Goal: Complete application form

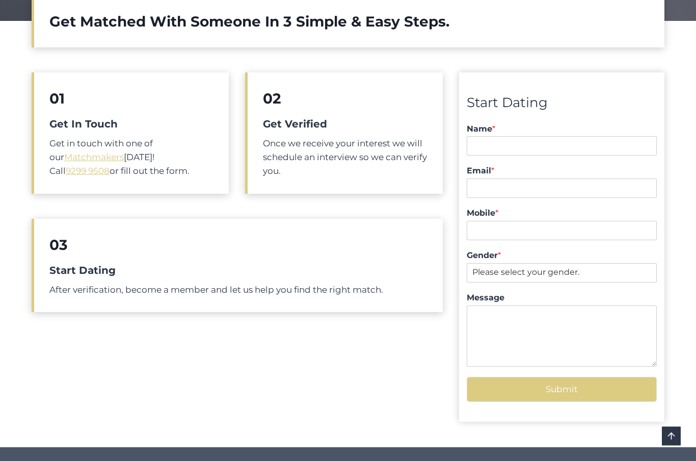
scroll to position [346, 0]
click at [495, 147] on input "Name *" at bounding box center [562, 145] width 190 height 19
type input "Anne"
click at [510, 188] on input "Email *" at bounding box center [562, 187] width 190 height 19
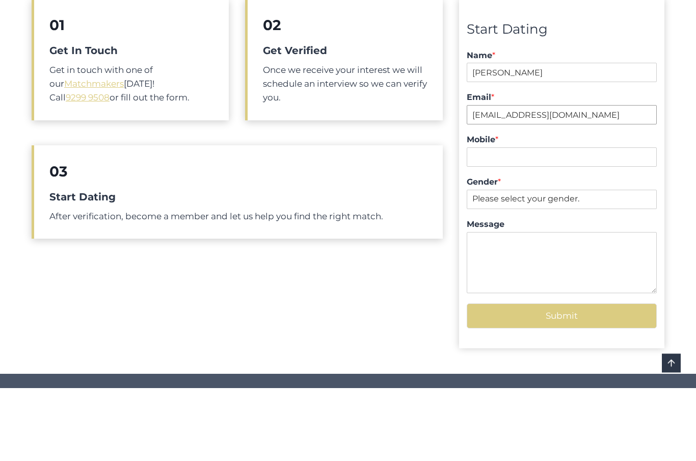
type input "annemb1802@gmail.com"
click at [559, 221] on input "Mobile *" at bounding box center [562, 230] width 190 height 19
type input "0434907157"
click at [636, 263] on select "Please select your gender. Male Female" at bounding box center [562, 272] width 190 height 19
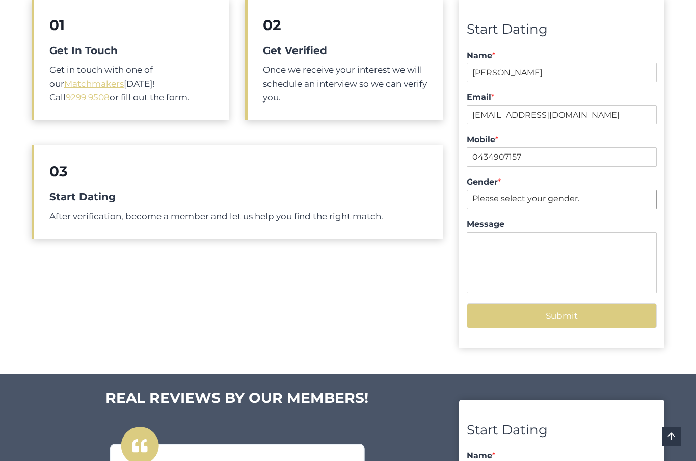
select select "Female"
click at [580, 254] on textarea "Message" at bounding box center [562, 262] width 190 height 61
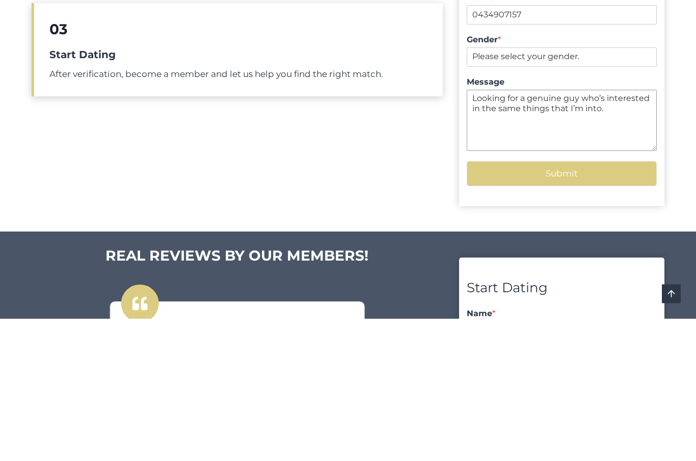
click at [655, 232] on textarea "Looking for a genuine guy who’s interested in the same things that I’m into." at bounding box center [562, 262] width 190 height 61
click at [603, 232] on textarea "Looking for a genuine guy who’s interested in sharing fun time with similarin t…" at bounding box center [562, 262] width 190 height 61
type textarea "Looking for a genuine guy who’s interested in sharing fun time with similar int…"
click at [568, 304] on button "Submit" at bounding box center [562, 316] width 190 height 25
